Goal: Information Seeking & Learning: Learn about a topic

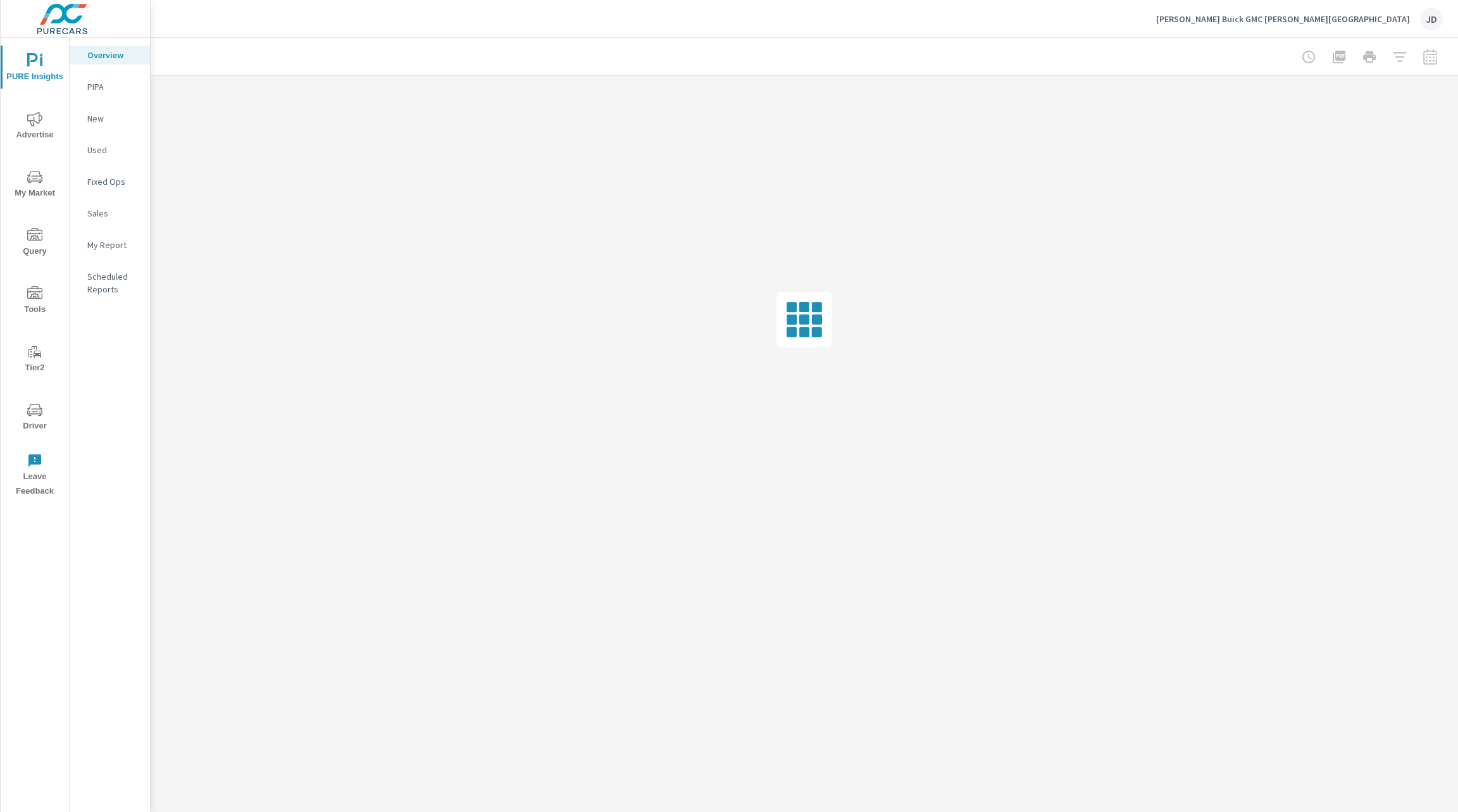
click at [39, 129] on span "Advertise" at bounding box center [34, 127] width 61 height 31
click at [38, 422] on span "Driver" at bounding box center [34, 417] width 61 height 31
